Goal: Task Accomplishment & Management: Use online tool/utility

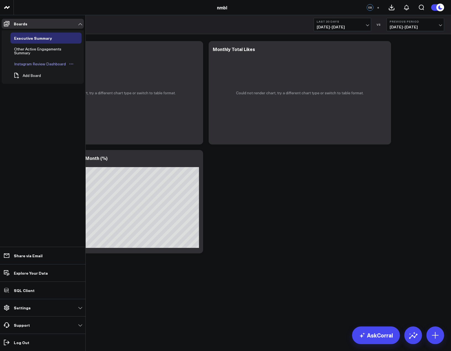
click at [27, 64] on div "Instagram Review Dashboard" at bounding box center [40, 64] width 54 height 7
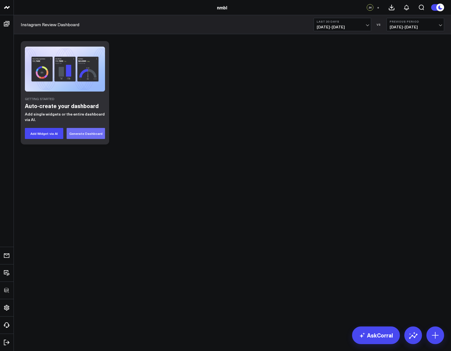
click at [80, 135] on button "Generate Dashboard" at bounding box center [86, 133] width 38 height 11
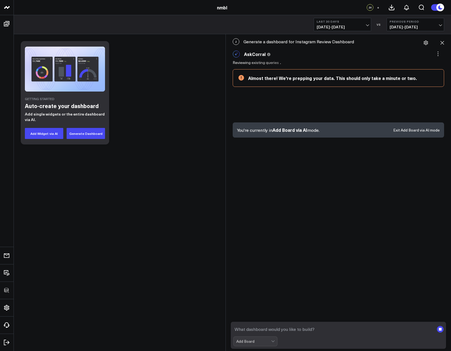
click at [421, 131] on button "Exit Add Board via AI mode" at bounding box center [416, 130] width 46 height 4
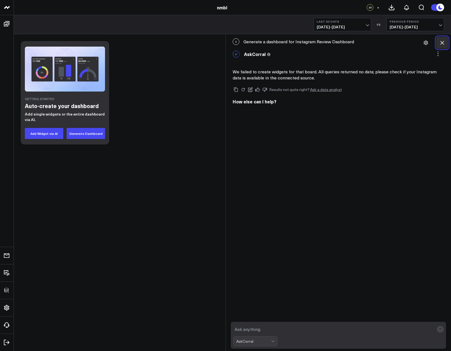
click at [440, 41] on icon at bounding box center [442, 43] width 6 height 6
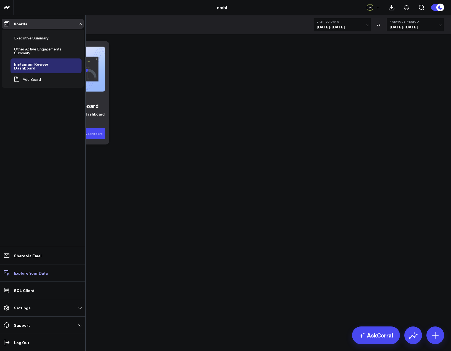
click at [40, 272] on p "Explore Your Data" at bounding box center [31, 273] width 34 height 4
click at [28, 310] on p "Settings" at bounding box center [22, 308] width 17 height 4
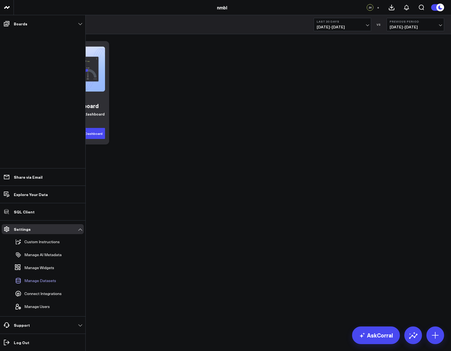
click at [45, 282] on span "Manage Datasets" at bounding box center [40, 281] width 32 height 4
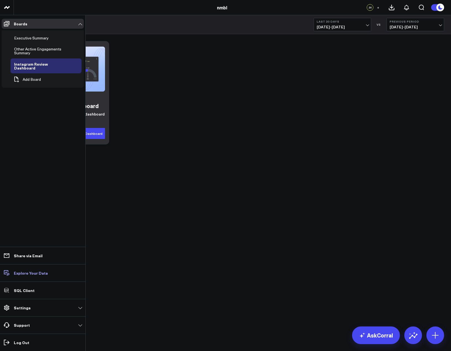
click at [32, 275] on p "Explore Your Data" at bounding box center [31, 273] width 34 height 4
click at [38, 68] on div "Instagram Review Dashboard" at bounding box center [40, 66] width 55 height 10
click at [74, 65] on button "Open board menu" at bounding box center [72, 66] width 8 height 4
click at [105, 84] on button "Edit Permissions" at bounding box center [97, 84] width 45 height 11
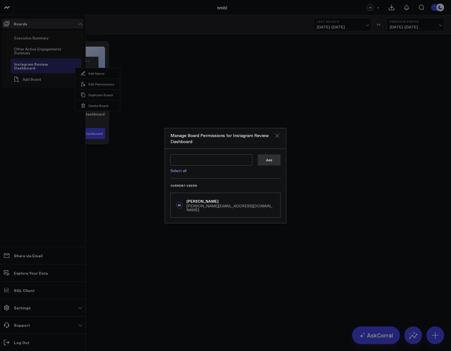
click at [279, 138] on icon "Close" at bounding box center [277, 136] width 7 height 7
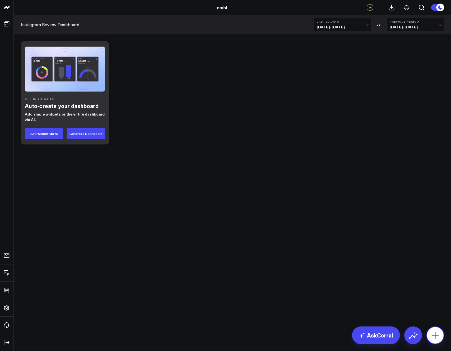
click at [436, 339] on icon at bounding box center [434, 335] width 9 height 9
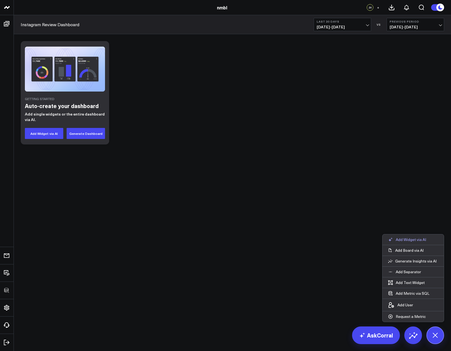
click at [414, 238] on p "Add Widget via AI" at bounding box center [410, 239] width 30 height 5
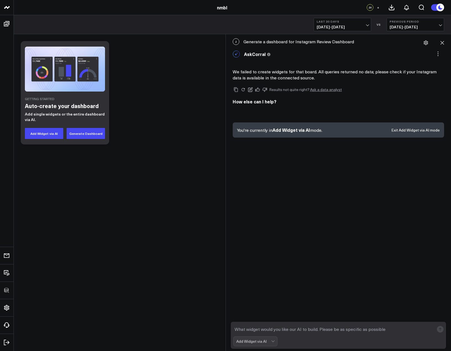
click at [274, 332] on textarea at bounding box center [333, 330] width 201 height 10
click at [271, 343] on div at bounding box center [273, 341] width 5 height 9
click at [291, 329] on textarea at bounding box center [333, 330] width 201 height 10
click at [274, 343] on div at bounding box center [273, 341] width 5 height 9
click at [290, 330] on textarea at bounding box center [333, 330] width 201 height 10
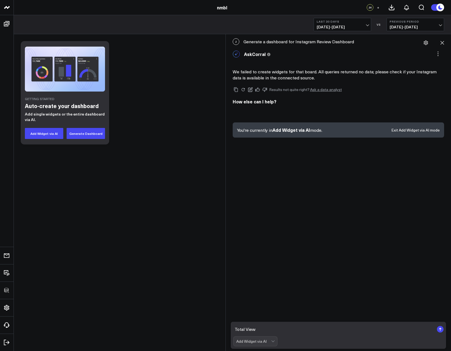
type textarea "Total Views"
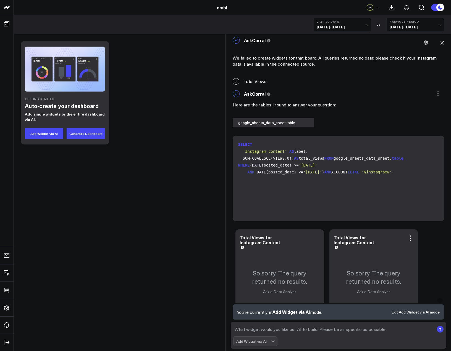
scroll to position [14, 0]
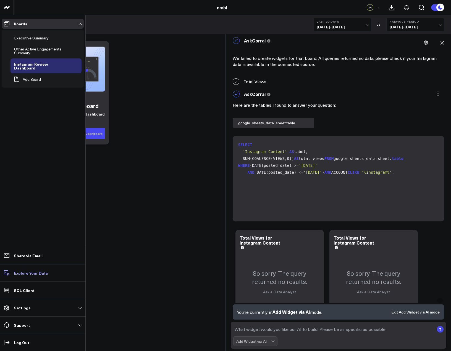
click at [37, 275] on p "Explore Your Data" at bounding box center [31, 273] width 34 height 4
